Goal: Transaction & Acquisition: Download file/media

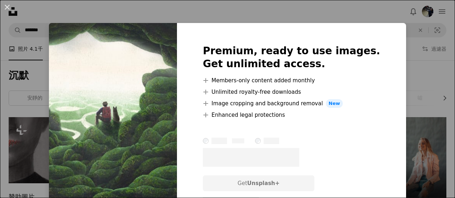
scroll to position [288, 0]
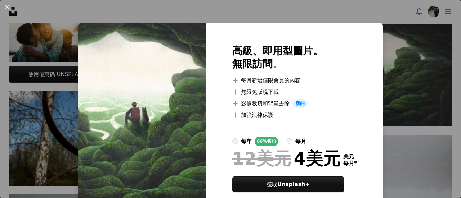
click at [294, 15] on div "An X shape 高級、即用型圖片。 無限訪問。 A plus sign 每月新增僅限會員的內容 A plus sign 無限免版稅下載 A plus s…" at bounding box center [230, 99] width 461 height 198
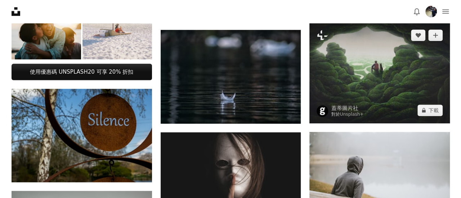
scroll to position [360, 0]
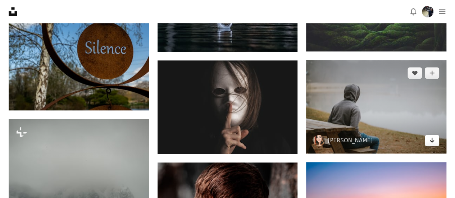
click at [431, 143] on icon "Arrow pointing down" at bounding box center [432, 140] width 6 height 9
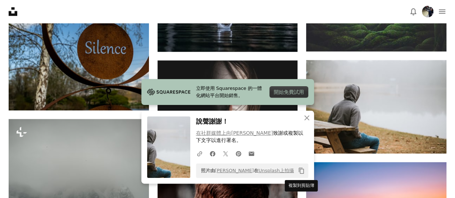
click at [300, 170] on icon "複製到剪貼簿" at bounding box center [301, 171] width 5 height 6
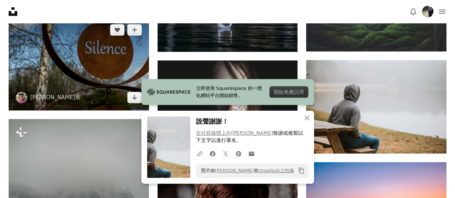
click at [95, 105] on img at bounding box center [79, 64] width 140 height 94
